Goal: Find specific page/section

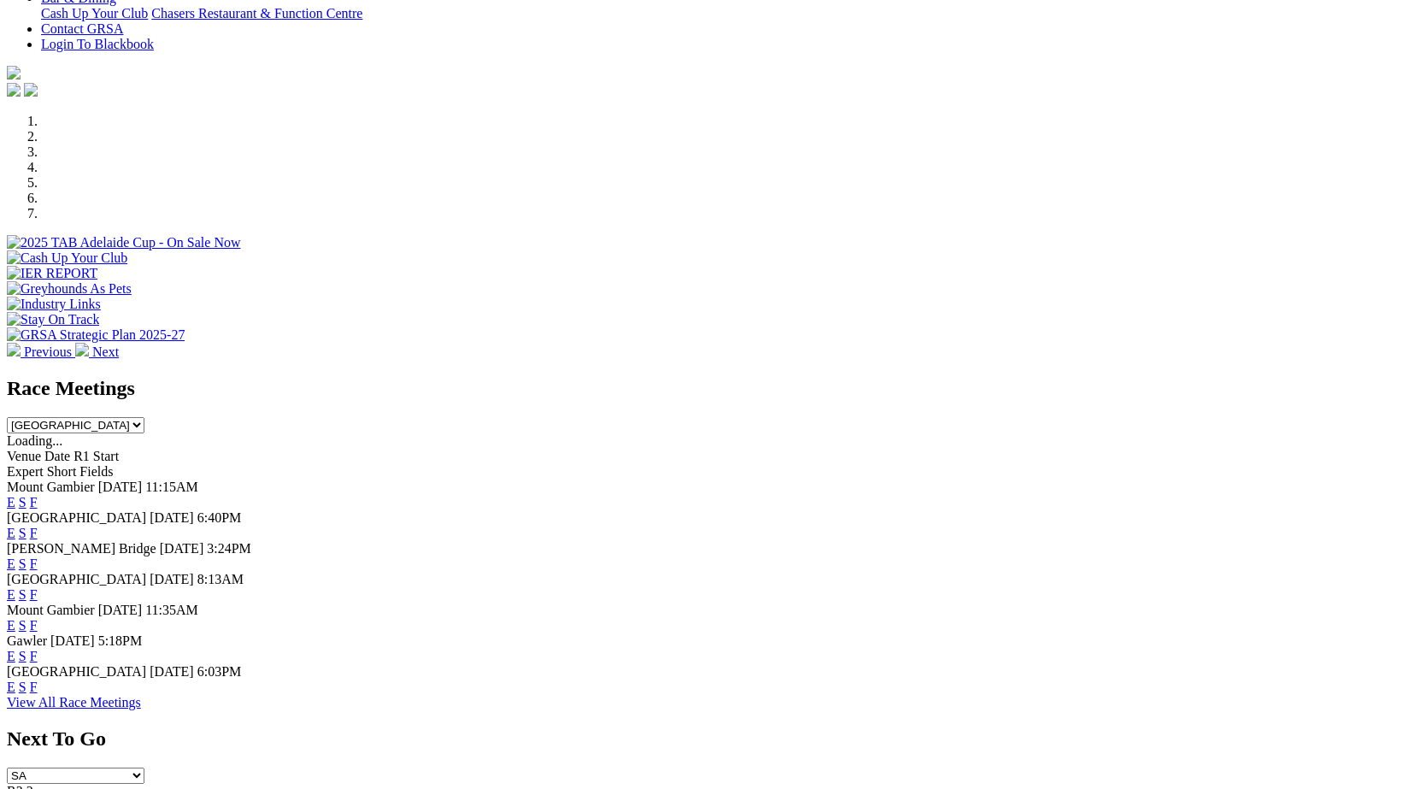
scroll to position [491, 0]
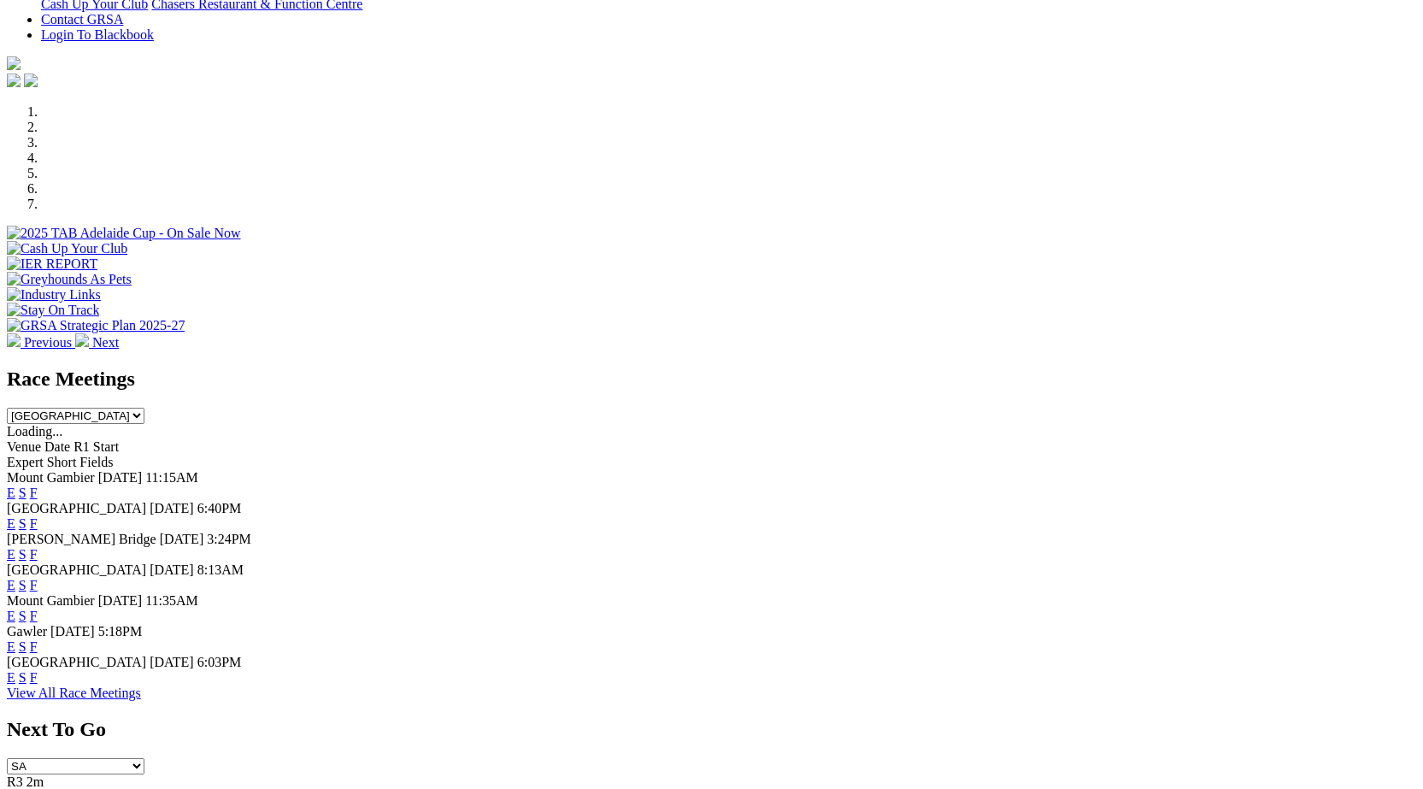
click at [38, 681] on link "F" at bounding box center [34, 677] width 8 height 15
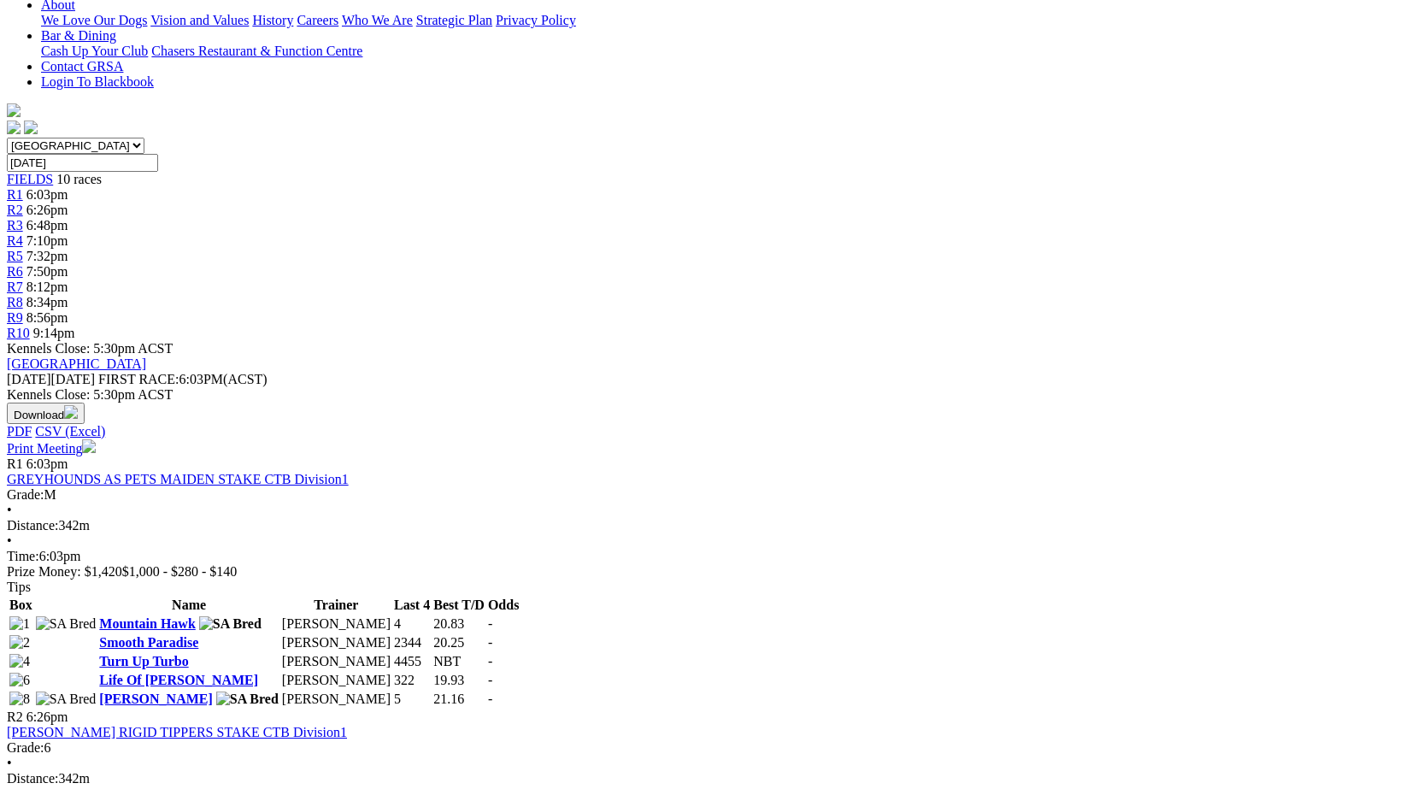
scroll to position [492, 0]
